Goal: Information Seeking & Learning: Learn about a topic

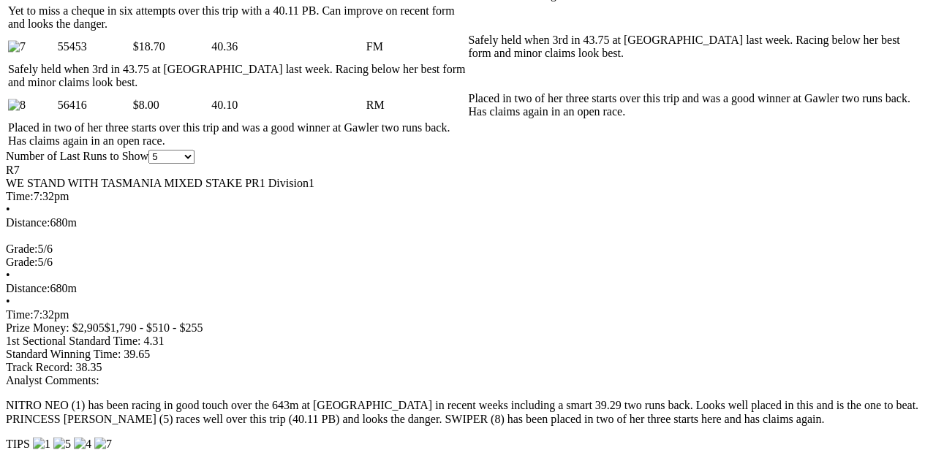
scroll to position [973, 15]
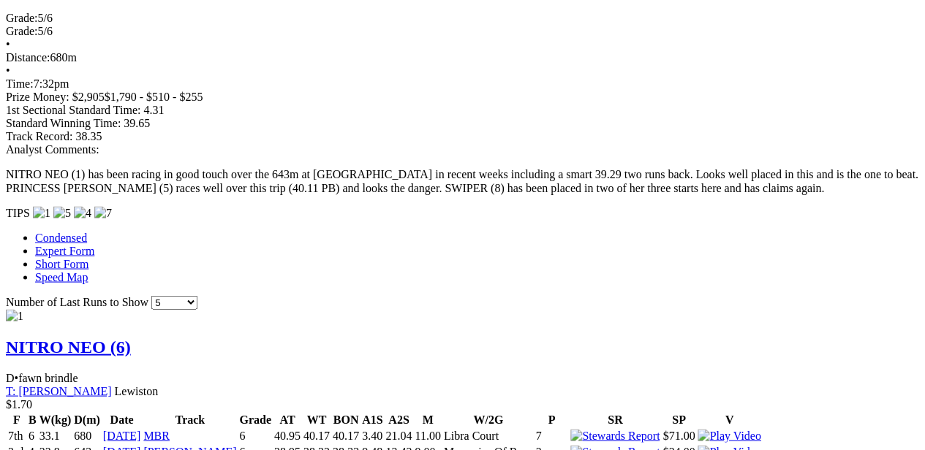
scroll to position [1203, 39]
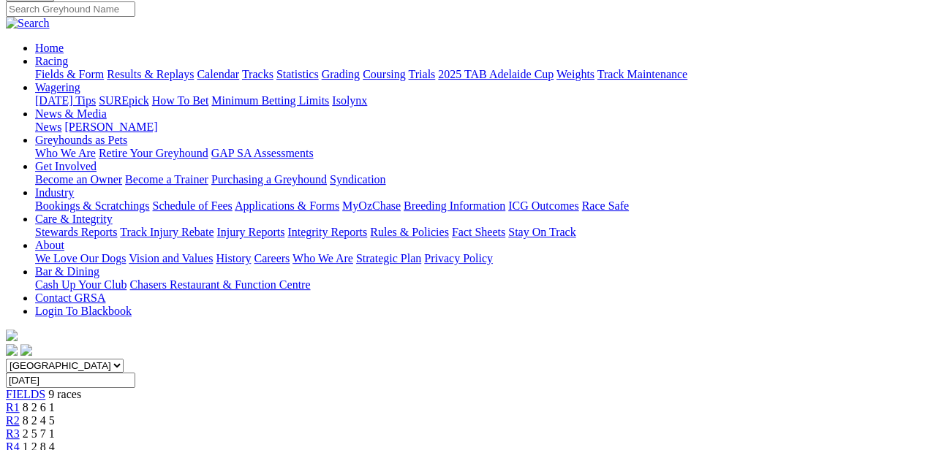
scroll to position [112, 39]
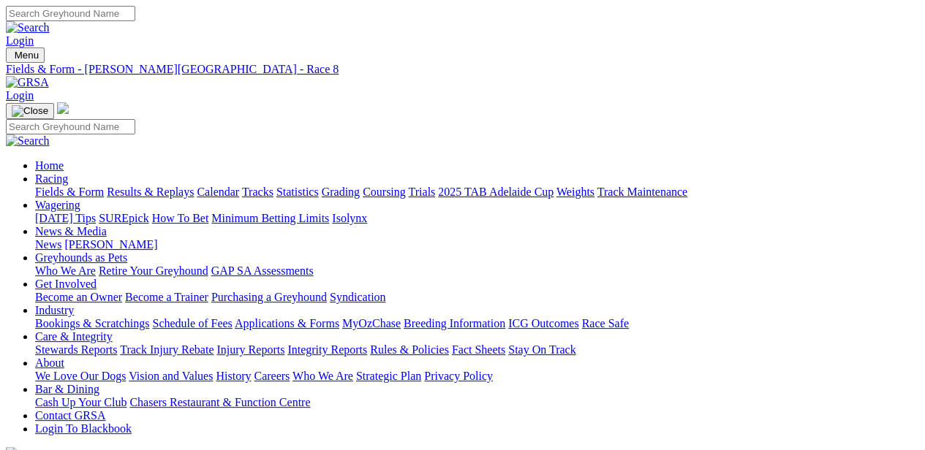
scroll to position [31, 0]
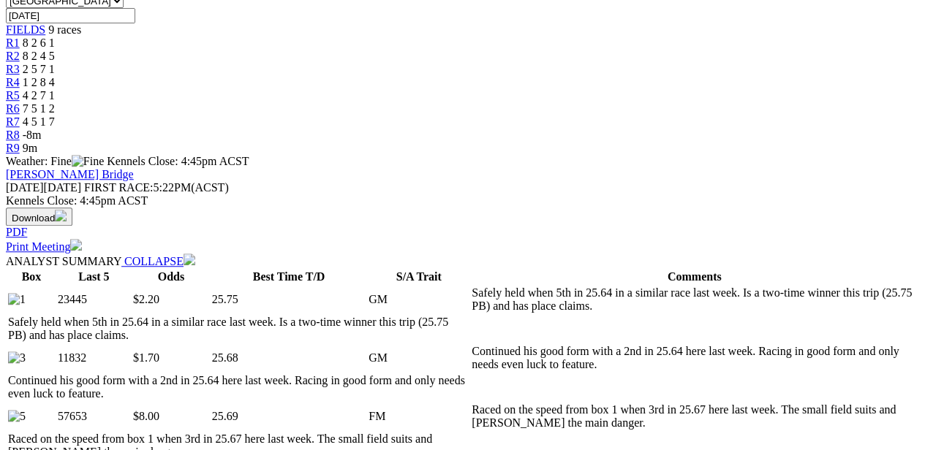
scroll to position [485, 0]
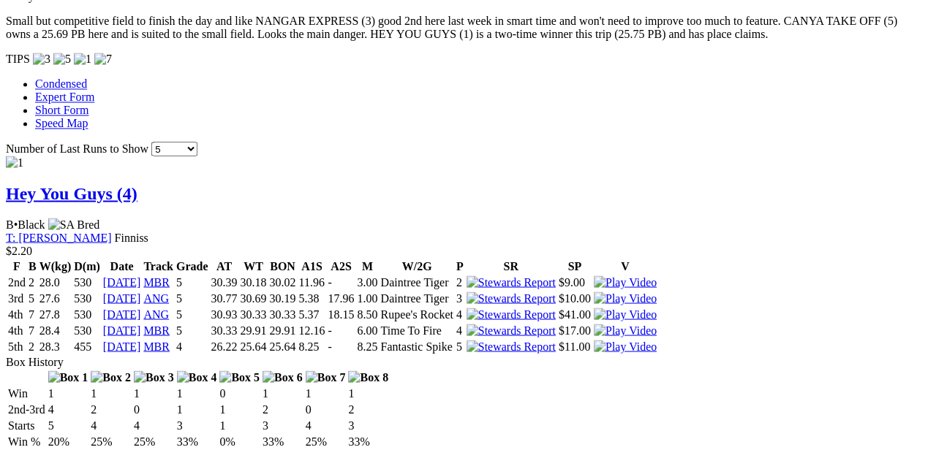
scroll to position [1218, 0]
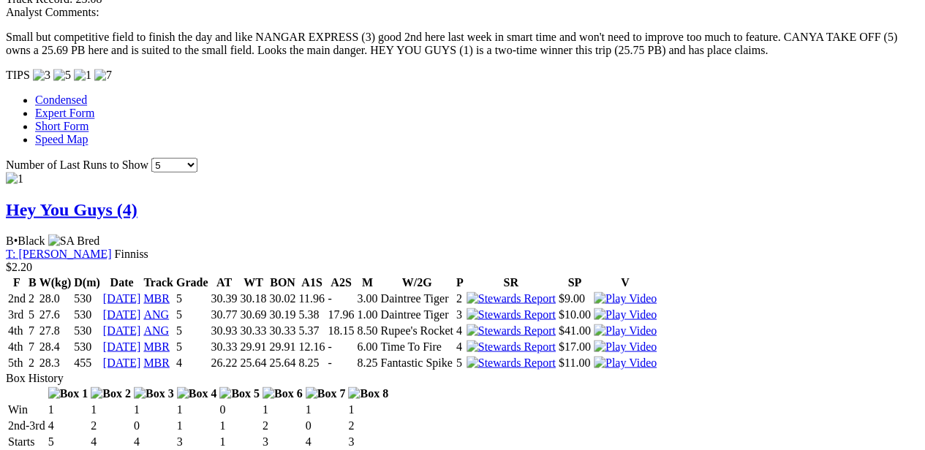
scroll to position [1222, 40]
